Goal: Use online tool/utility: Use online tool/utility

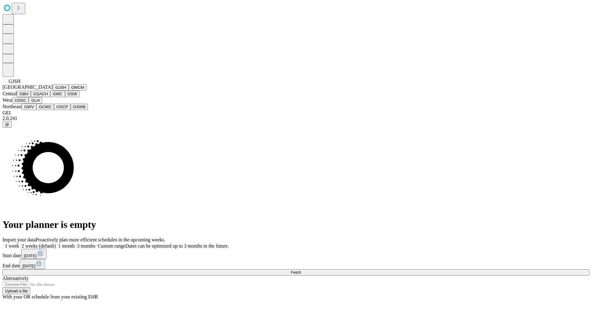
click at [53, 91] on button "GJSH" at bounding box center [61, 87] width 16 height 6
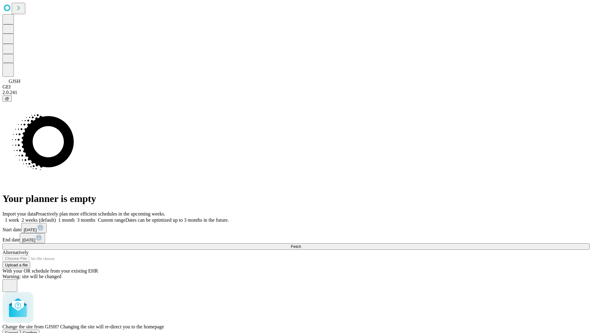
click at [37, 330] on span "Confirm" at bounding box center [30, 332] width 14 height 5
click at [75, 217] on label "1 month" at bounding box center [65, 219] width 19 height 5
click at [301, 244] on span "Fetch" at bounding box center [296, 246] width 10 height 5
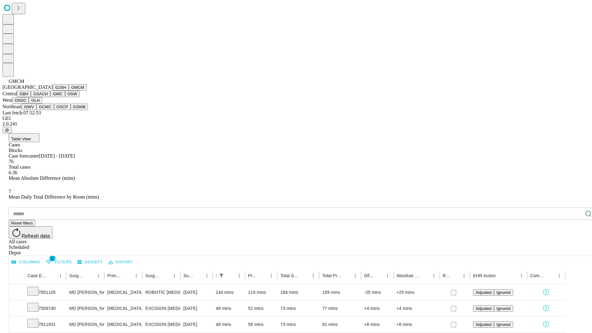
click at [31, 97] on button "GBH" at bounding box center [24, 94] width 14 height 6
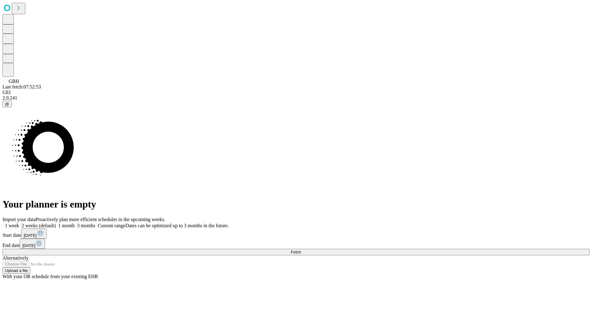
click at [75, 223] on label "1 month" at bounding box center [65, 225] width 19 height 5
click at [301, 250] on span "Fetch" at bounding box center [296, 252] width 10 height 5
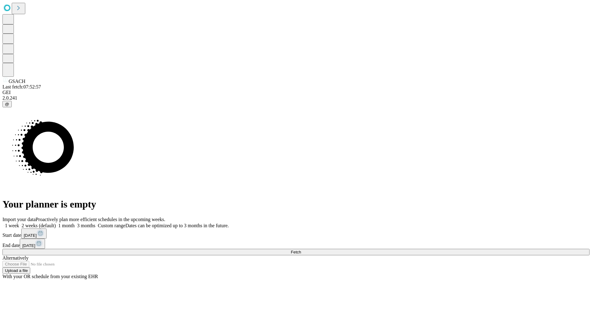
click at [75, 223] on label "1 month" at bounding box center [65, 225] width 19 height 5
click at [301, 250] on span "Fetch" at bounding box center [296, 252] width 10 height 5
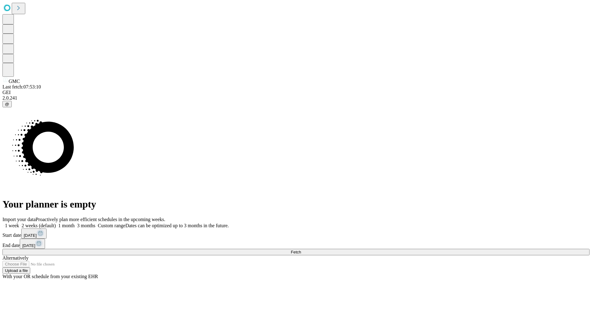
click at [75, 223] on label "1 month" at bounding box center [65, 225] width 19 height 5
click at [301, 250] on span "Fetch" at bounding box center [296, 252] width 10 height 5
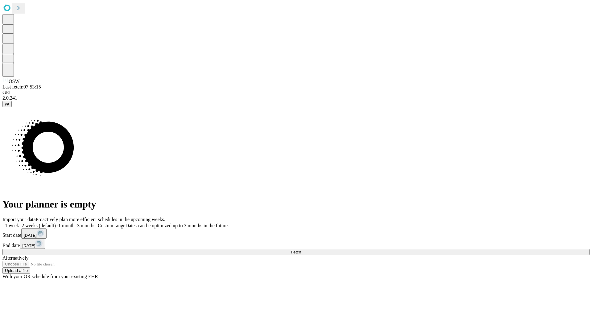
click at [75, 223] on label "1 month" at bounding box center [65, 225] width 19 height 5
click at [301, 250] on span "Fetch" at bounding box center [296, 252] width 10 height 5
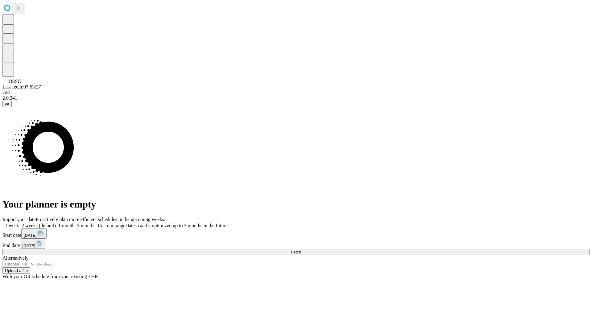
click at [75, 223] on label "1 month" at bounding box center [65, 225] width 19 height 5
click at [301, 250] on span "Fetch" at bounding box center [296, 252] width 10 height 5
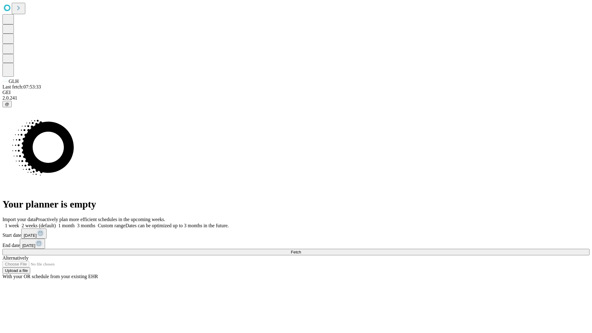
click at [75, 223] on label "1 month" at bounding box center [65, 225] width 19 height 5
click at [301, 250] on span "Fetch" at bounding box center [296, 252] width 10 height 5
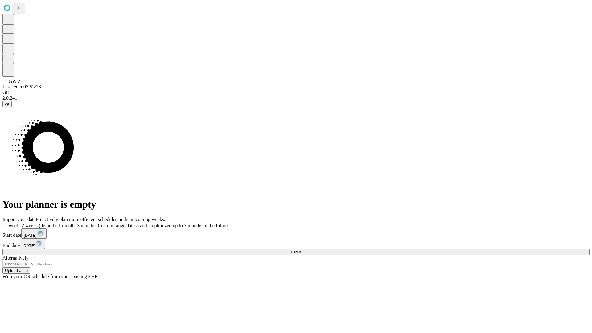
click at [75, 223] on label "1 month" at bounding box center [65, 225] width 19 height 5
click at [301, 250] on span "Fetch" at bounding box center [296, 252] width 10 height 5
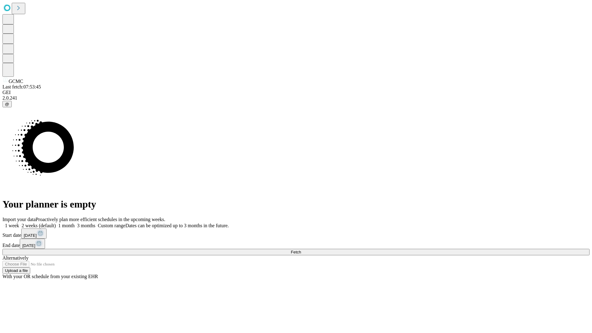
click at [75, 223] on label "1 month" at bounding box center [65, 225] width 19 height 5
click at [301, 250] on span "Fetch" at bounding box center [296, 252] width 10 height 5
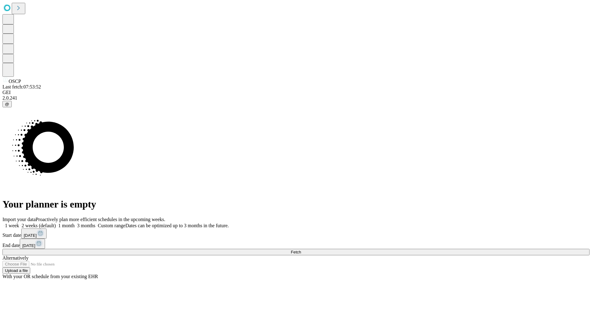
click at [75, 223] on label "1 month" at bounding box center [65, 225] width 19 height 5
click at [301, 250] on span "Fetch" at bounding box center [296, 252] width 10 height 5
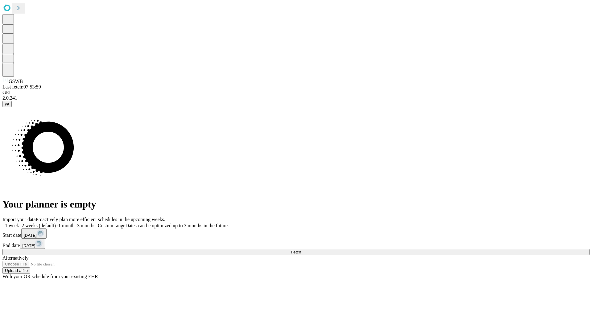
click at [75, 223] on label "1 month" at bounding box center [65, 225] width 19 height 5
click at [301, 250] on span "Fetch" at bounding box center [296, 252] width 10 height 5
